Goal: Find specific page/section

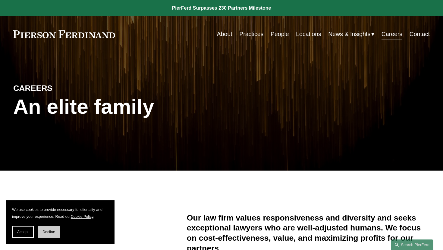
click at [48, 238] on button "Decline" at bounding box center [49, 232] width 22 height 12
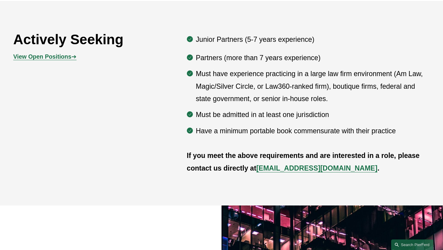
scroll to position [332, 0]
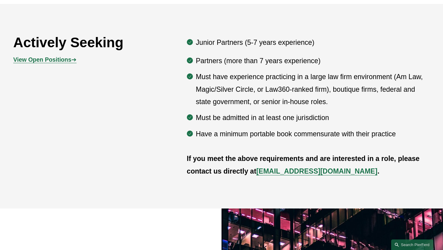
click at [52, 61] on strong "View Open Positions" at bounding box center [42, 59] width 58 height 7
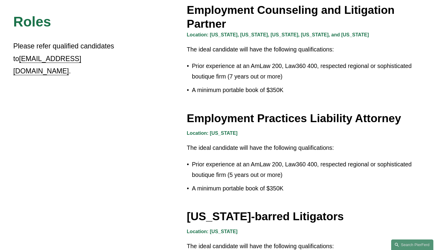
scroll to position [888, 0]
